Goal: Navigation & Orientation: Find specific page/section

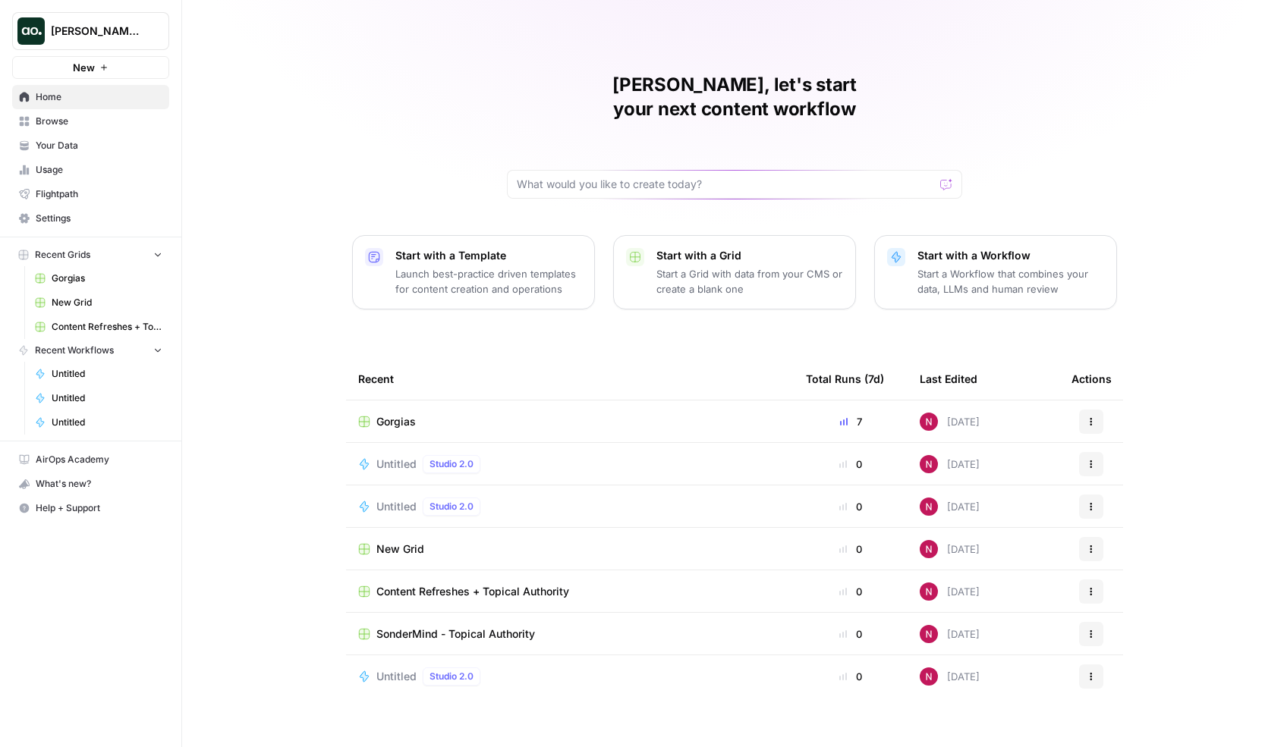
click at [55, 120] on span "Browse" at bounding box center [99, 122] width 127 height 14
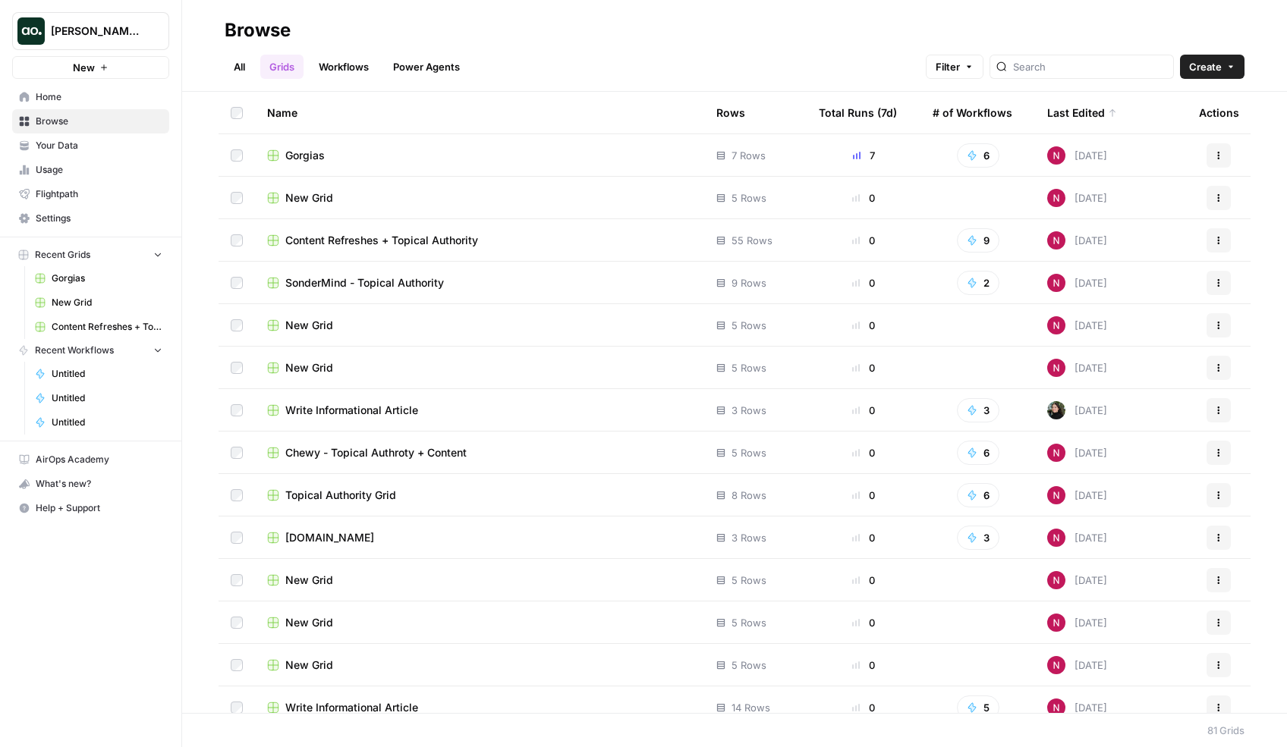
click at [85, 149] on span "Your Data" at bounding box center [99, 146] width 127 height 14
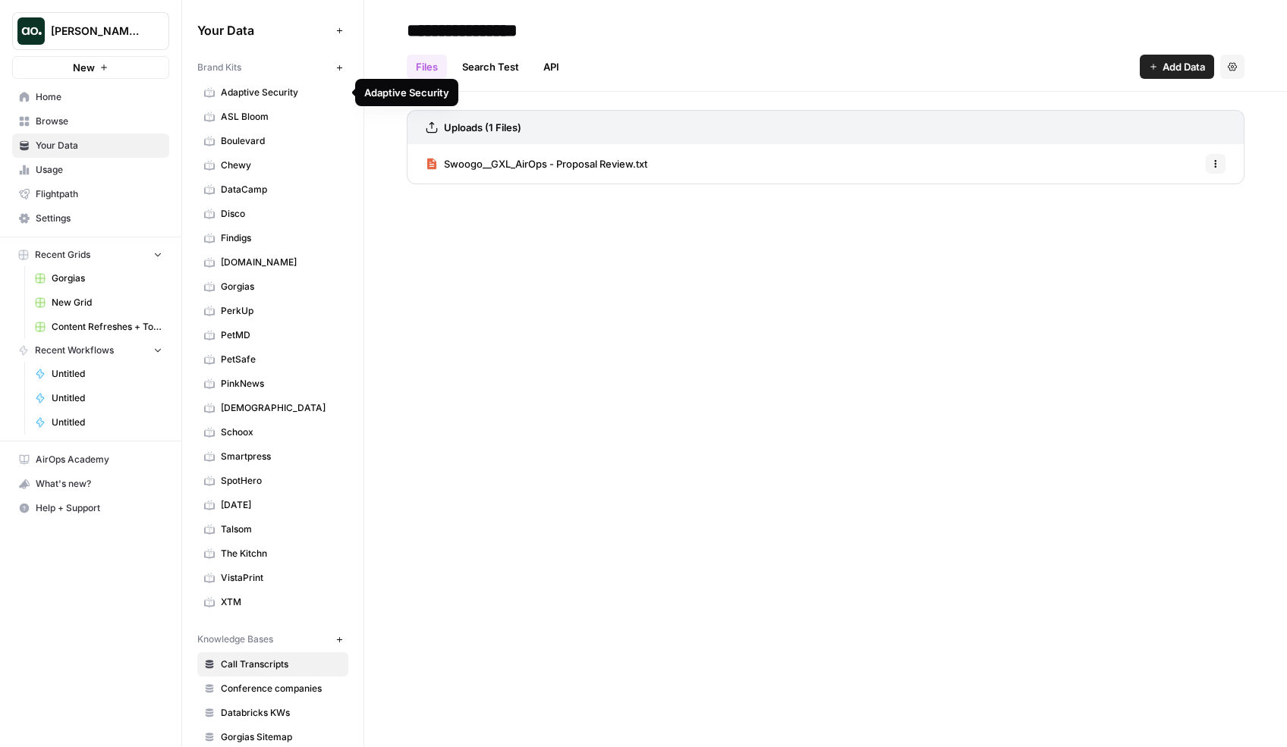
click at [262, 93] on span "Adaptive Security" at bounding box center [281, 93] width 121 height 14
